Goal: Navigation & Orientation: Find specific page/section

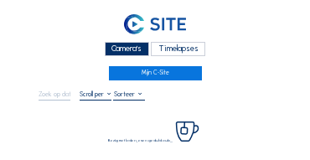
click at [115, 50] on div "Camera's" at bounding box center [127, 49] width 44 height 14
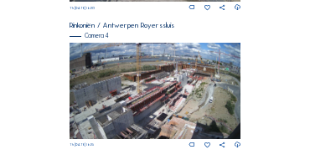
scroll to position [835, 0]
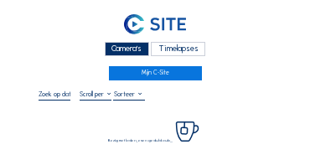
click at [134, 47] on div "Camera's" at bounding box center [127, 49] width 44 height 14
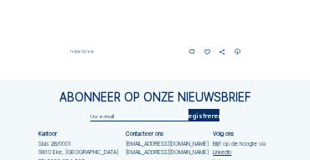
scroll to position [802, 0]
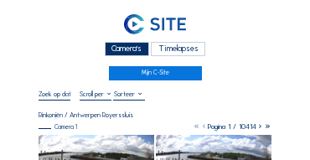
click at [118, 50] on div "Camera's" at bounding box center [127, 49] width 44 height 14
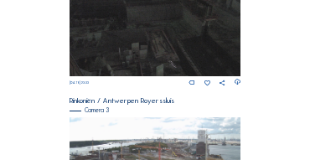
scroll to position [481, 0]
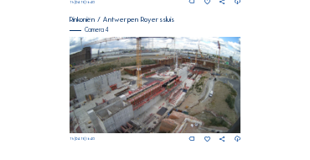
scroll to position [691, 0]
